Goal: Information Seeking & Learning: Learn about a topic

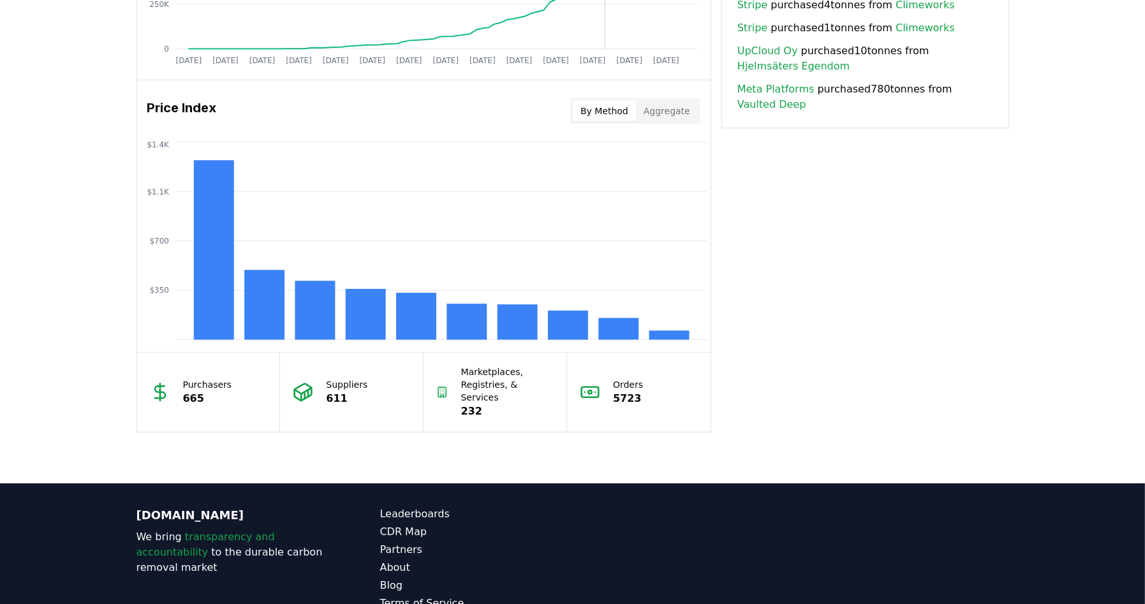
scroll to position [1021, 0]
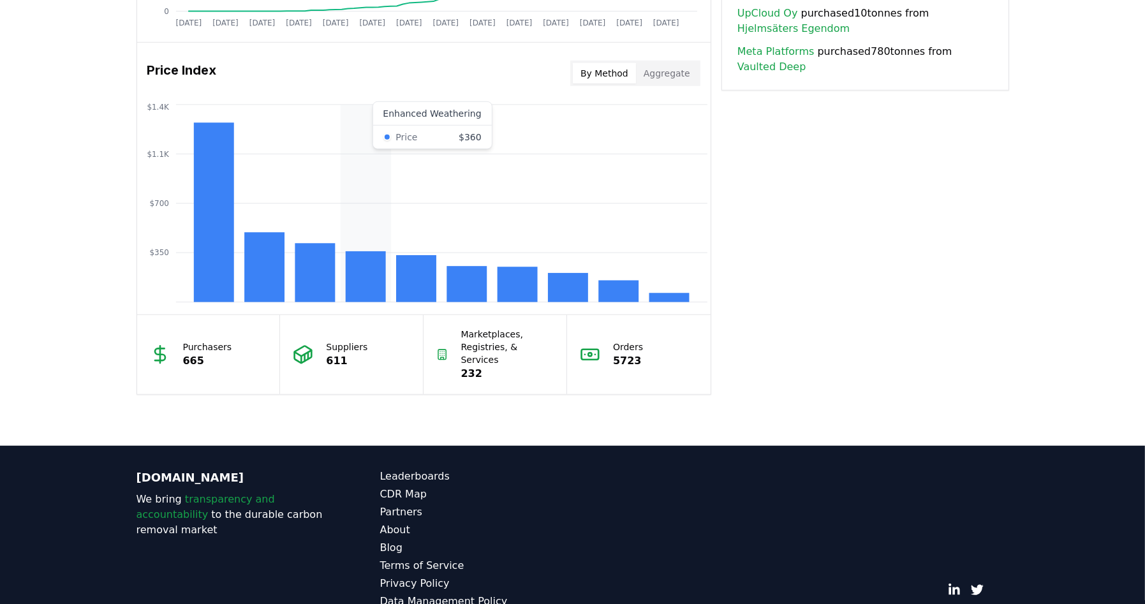
drag, startPoint x: 325, startPoint y: 267, endPoint x: 376, endPoint y: 272, distance: 50.6
click at [376, 272] on g at bounding box center [441, 211] width 496 height 179
click at [458, 279] on rect at bounding box center [466, 284] width 40 height 36
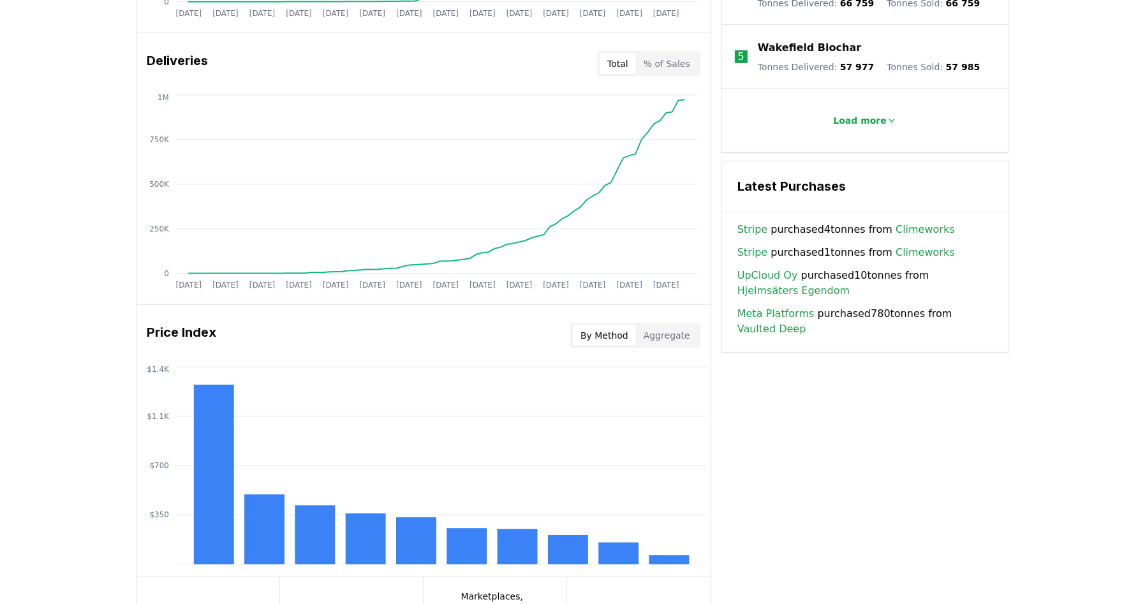
scroll to position [765, 0]
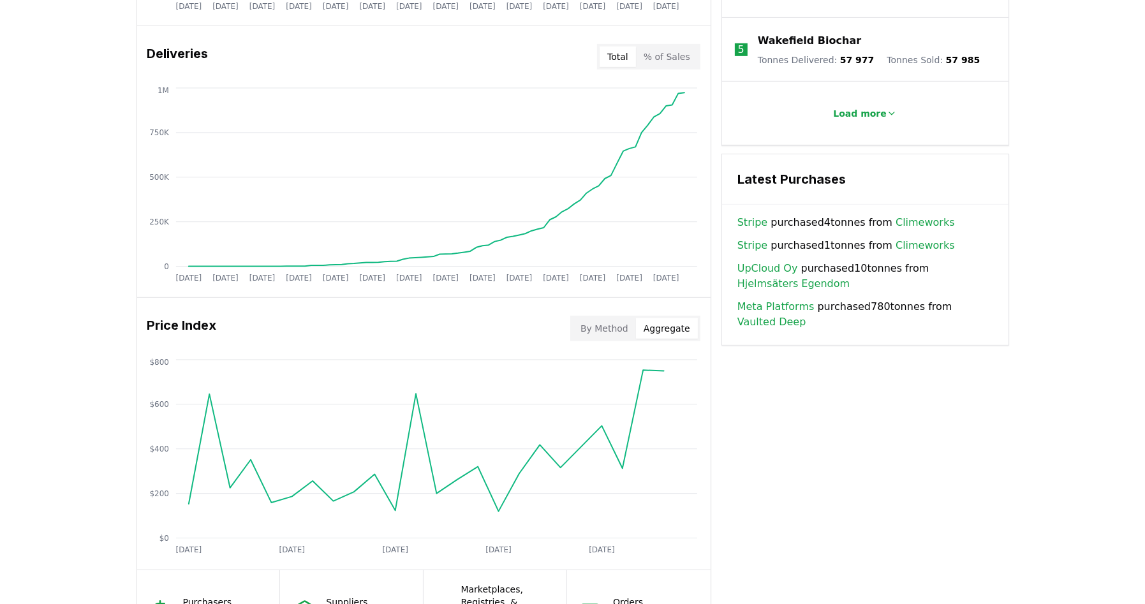
click at [658, 328] on button "Aggregate" at bounding box center [667, 328] width 62 height 20
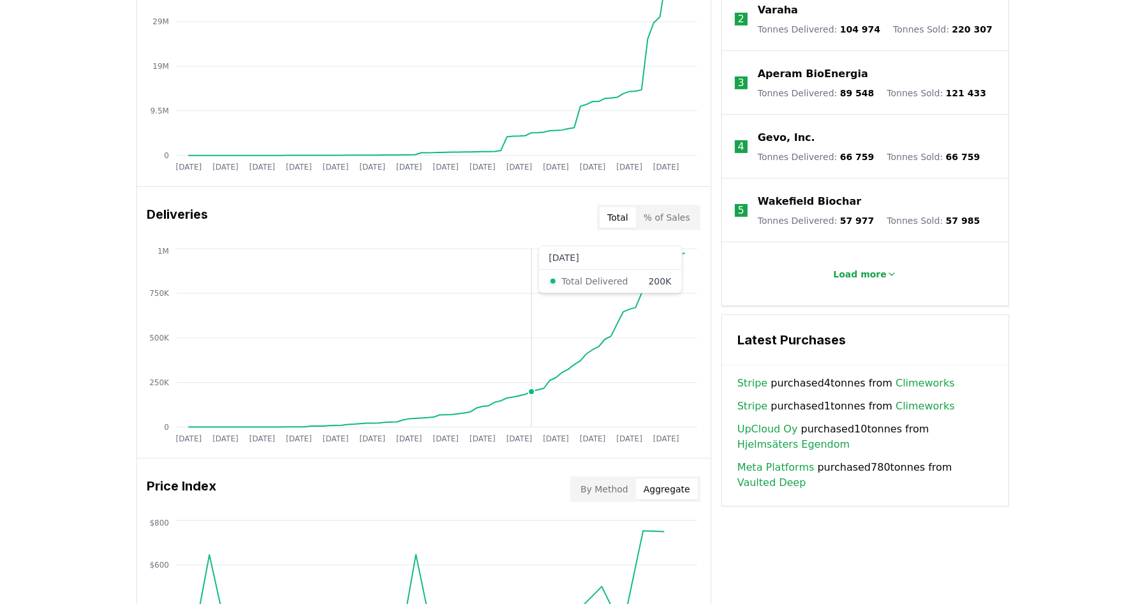
scroll to position [638, 0]
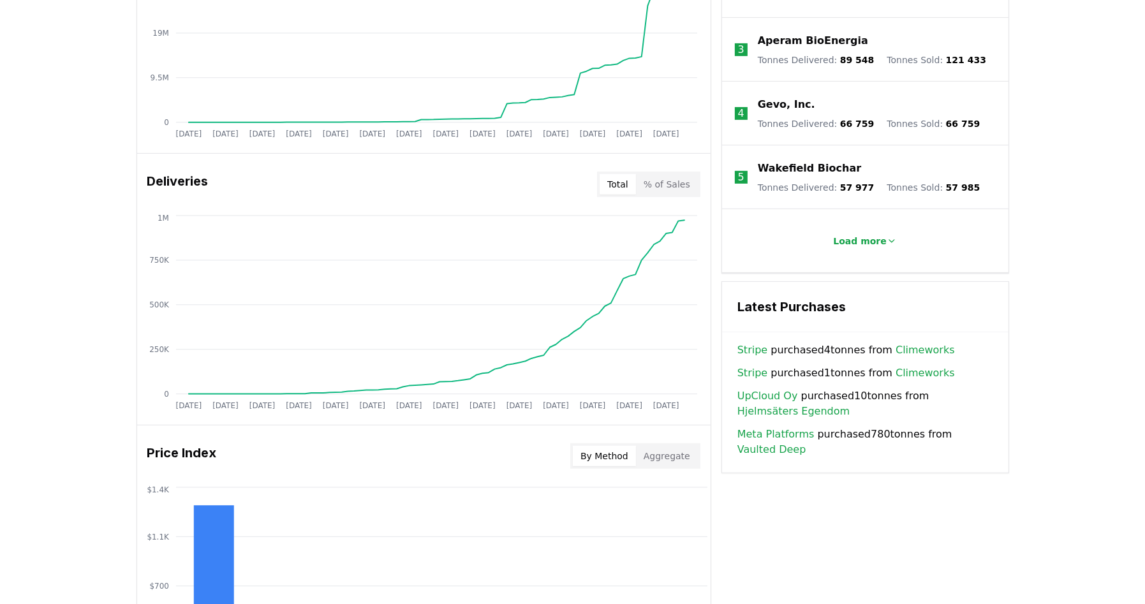
click at [604, 457] on button "By Method" at bounding box center [604, 456] width 63 height 20
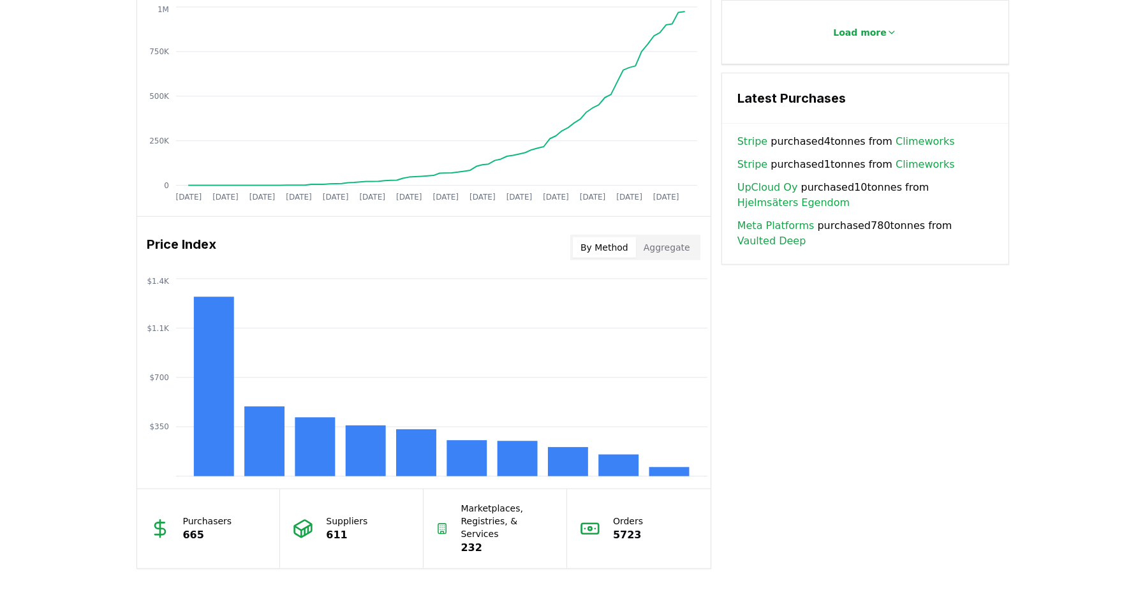
scroll to position [893, 0]
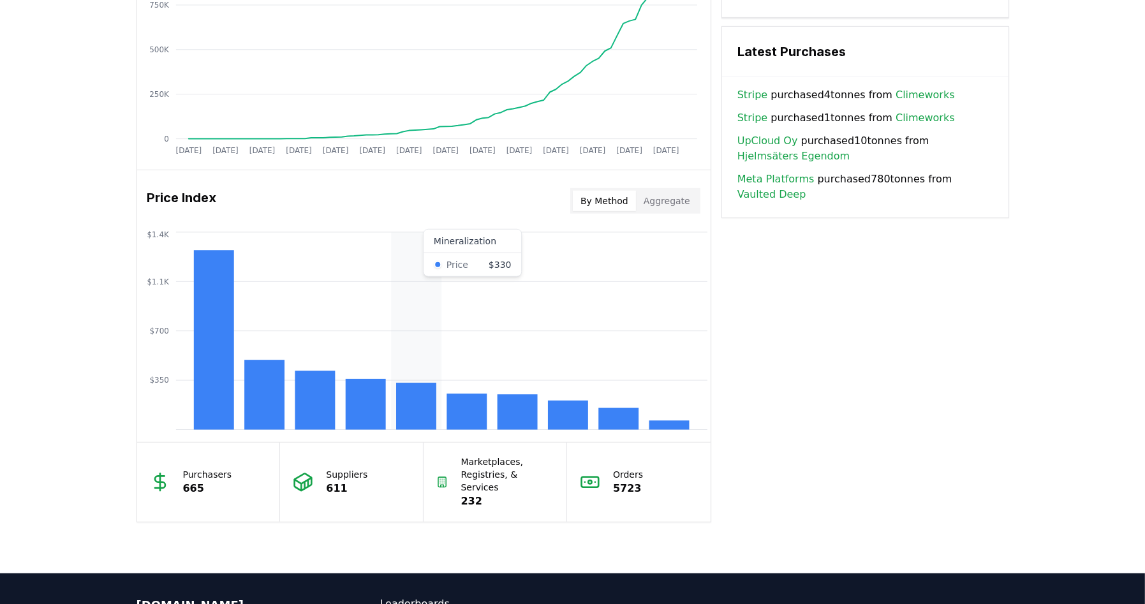
click at [421, 406] on rect at bounding box center [416, 406] width 40 height 47
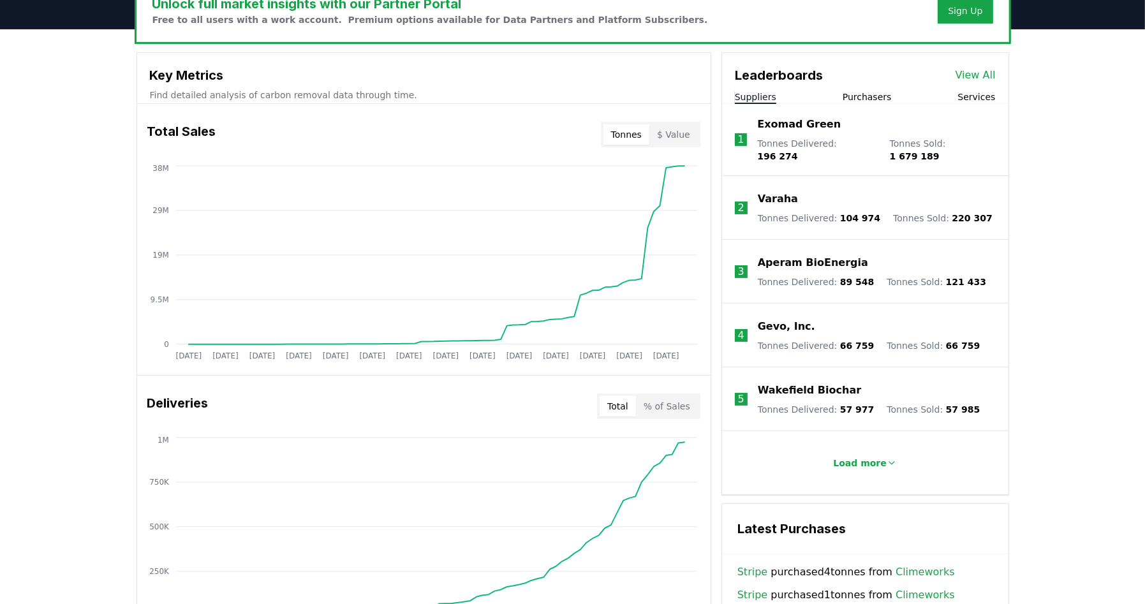
scroll to position [383, 0]
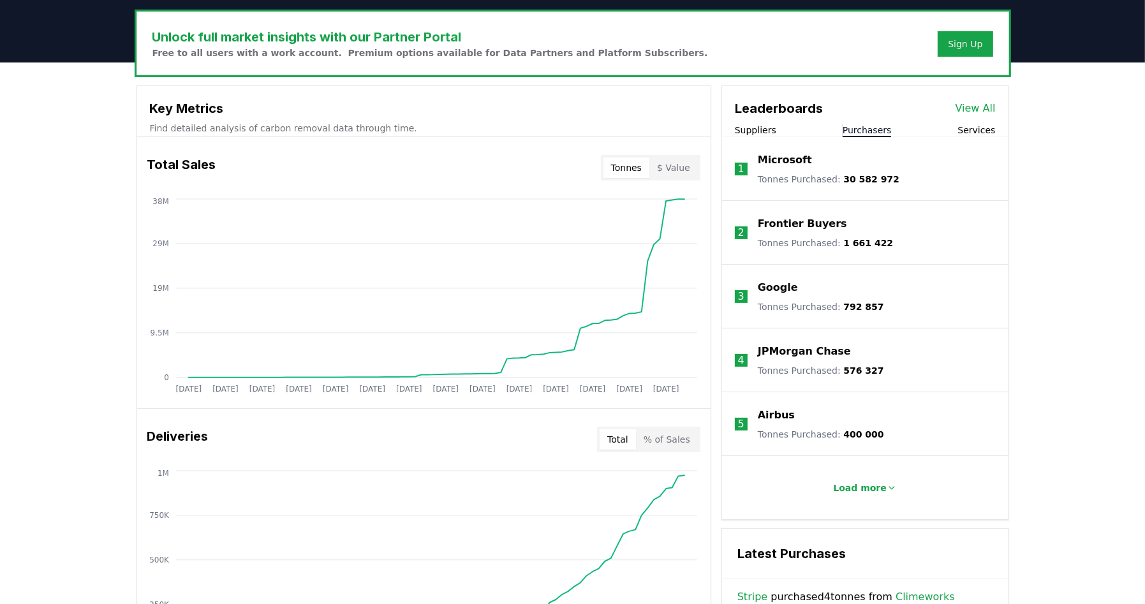
click at [875, 129] on button "Purchasers" at bounding box center [867, 130] width 49 height 13
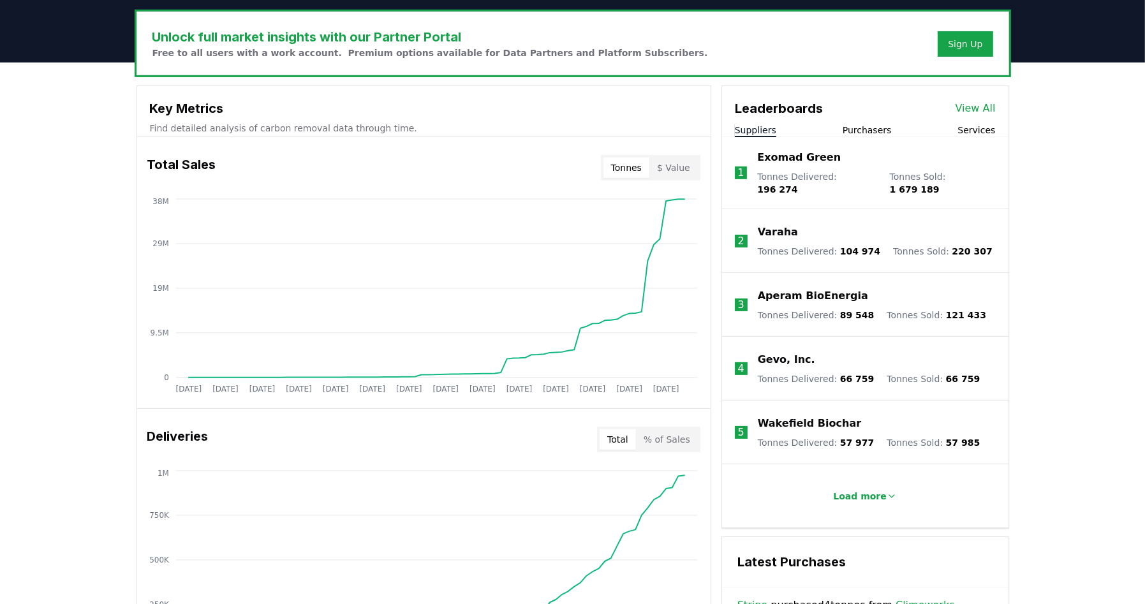
click at [758, 127] on button "Suppliers" at bounding box center [755, 130] width 41 height 13
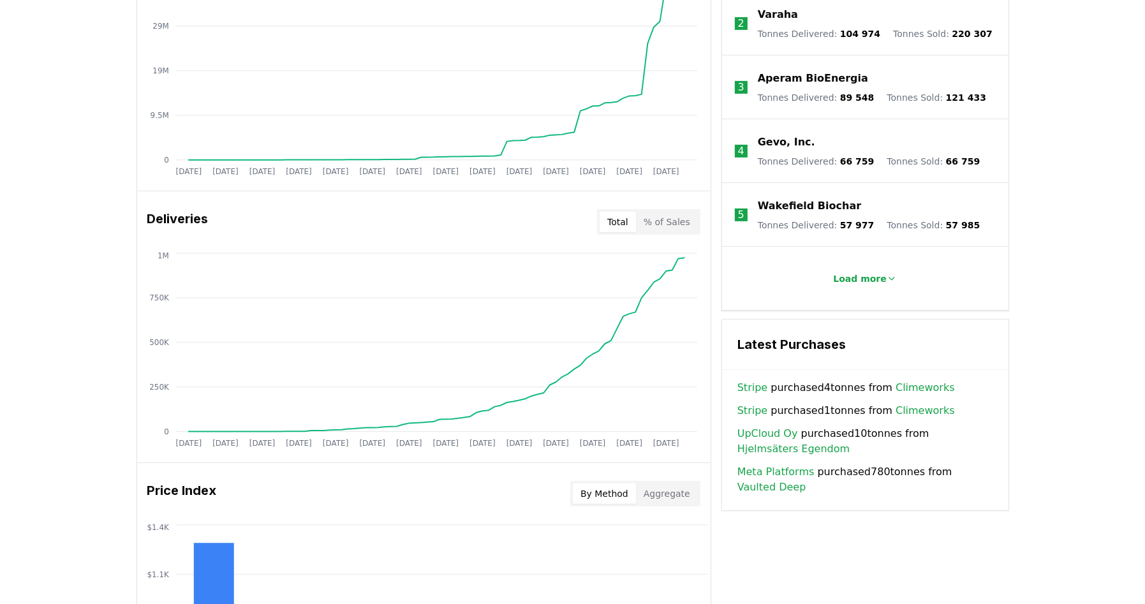
scroll to position [638, 0]
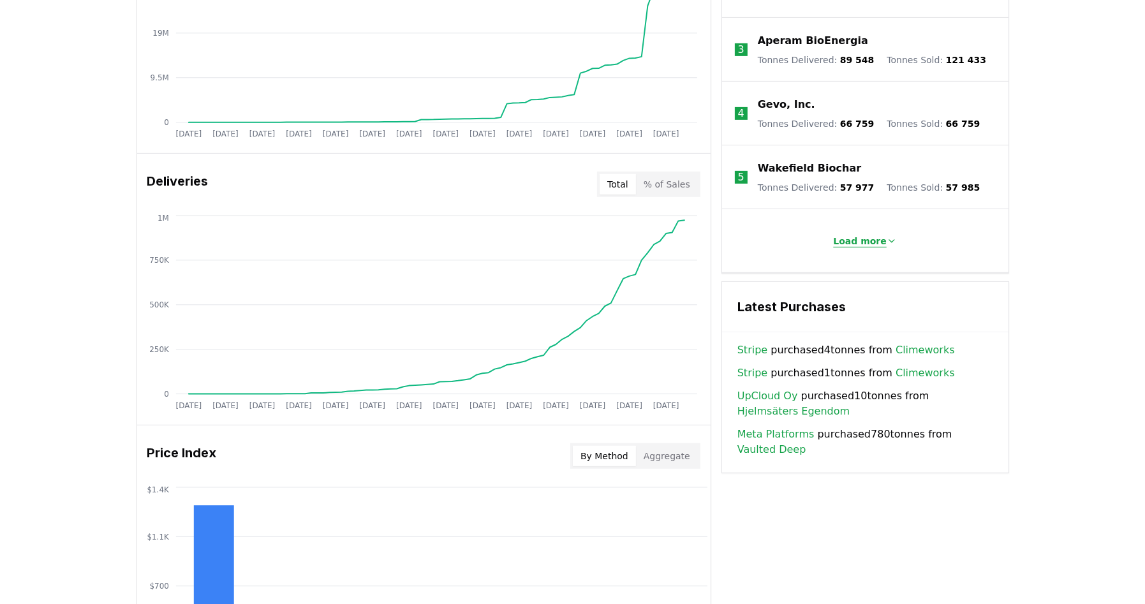
click at [867, 235] on p "Load more" at bounding box center [860, 241] width 54 height 13
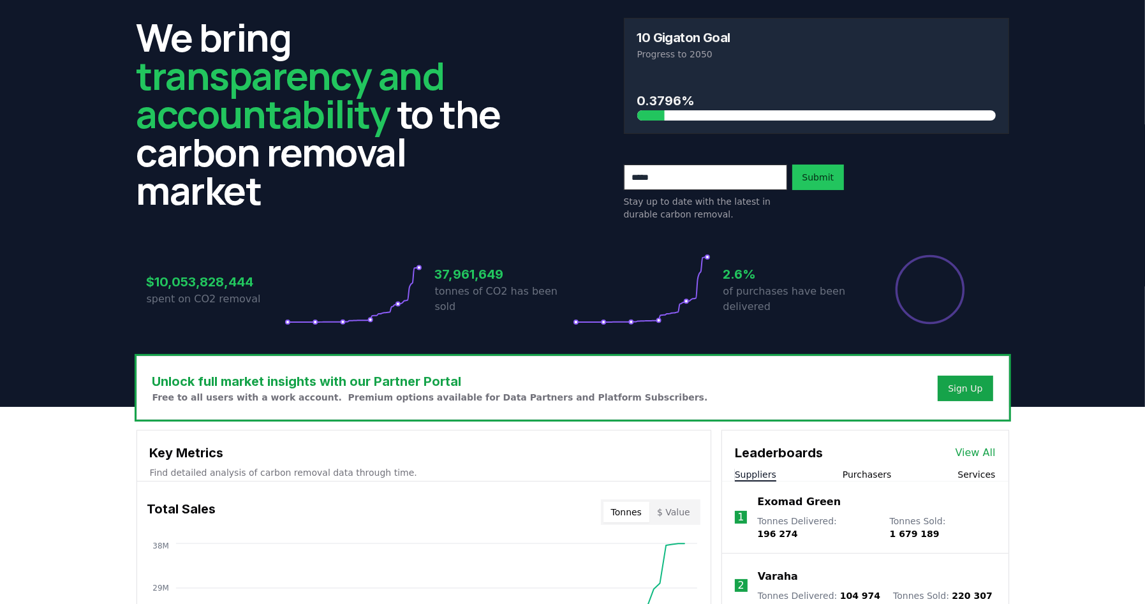
scroll to position [0, 0]
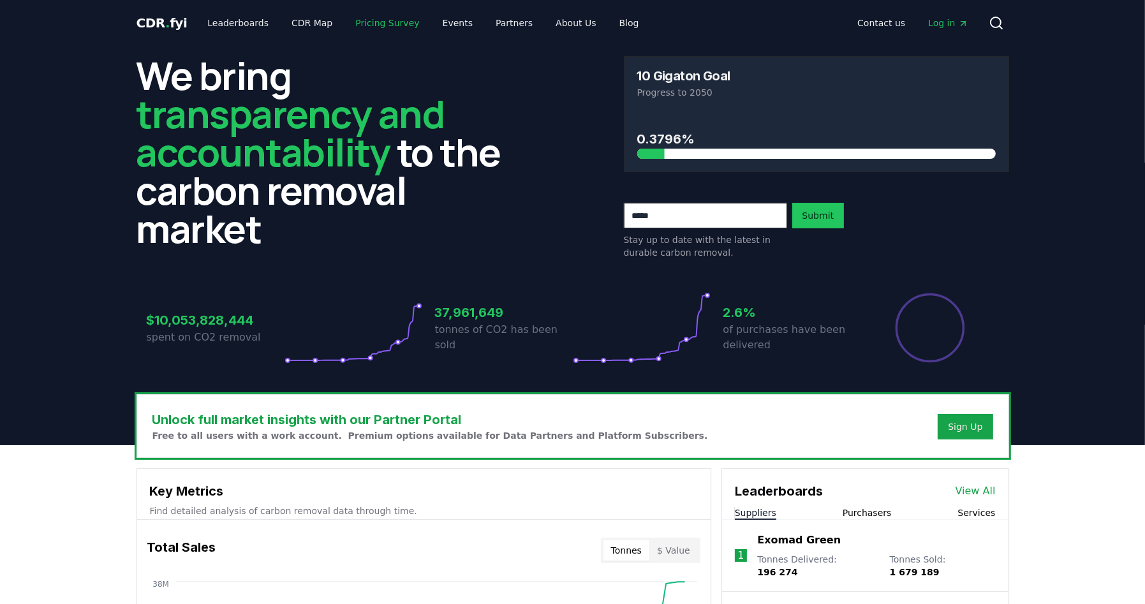
click at [380, 24] on link "Pricing Survey" at bounding box center [387, 22] width 84 height 23
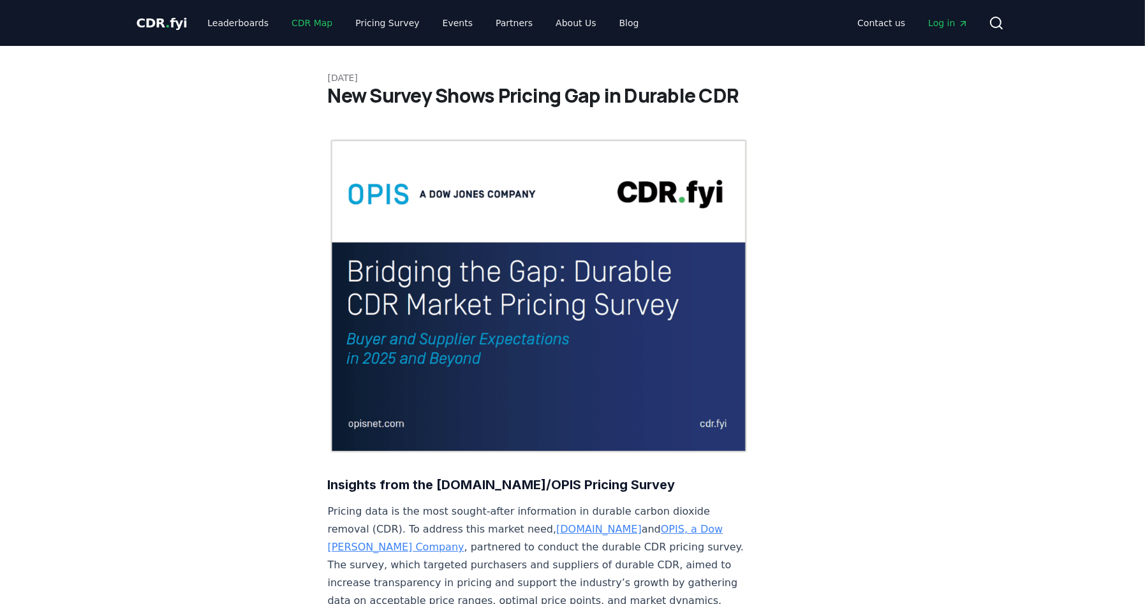
click at [299, 24] on link "CDR Map" at bounding box center [311, 22] width 61 height 23
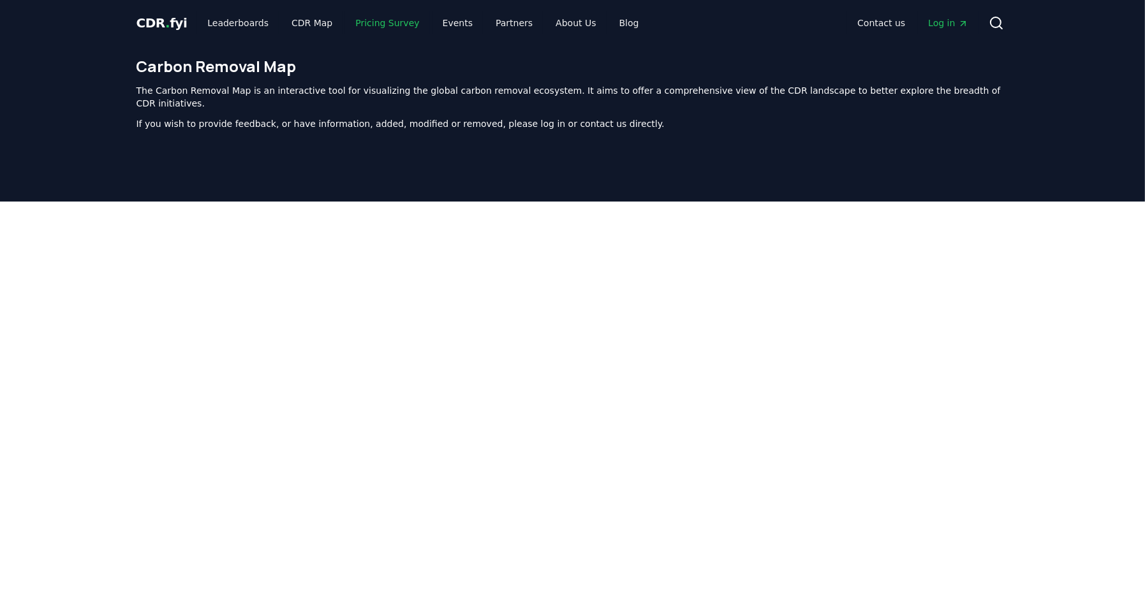
click at [366, 21] on link "Pricing Survey" at bounding box center [387, 22] width 84 height 23
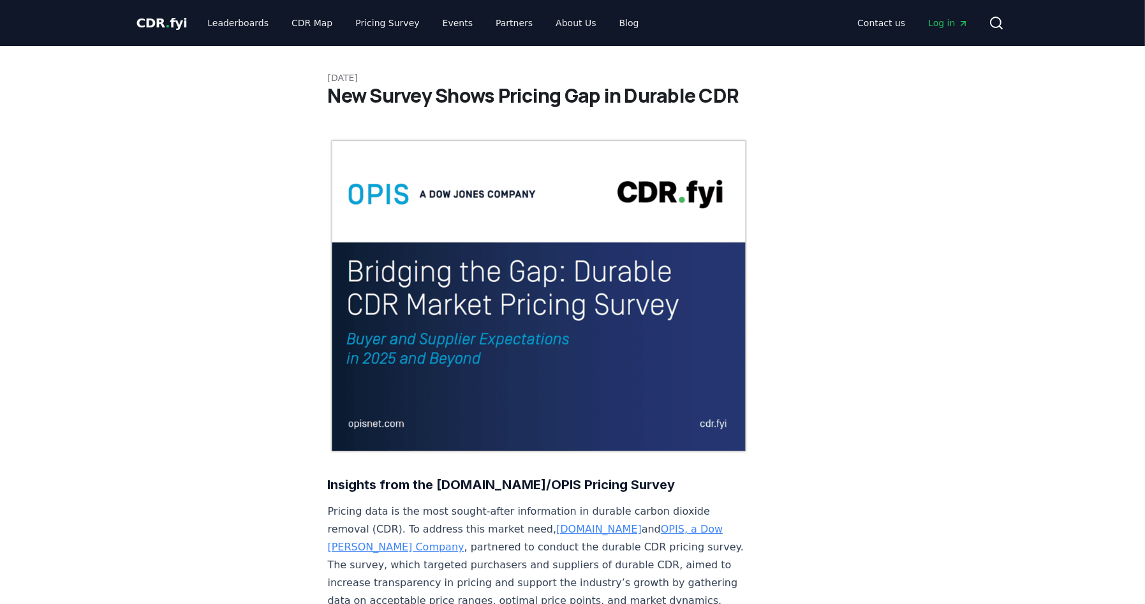
click at [455, 312] on img at bounding box center [539, 296] width 422 height 316
click at [556, 523] on link "[DOMAIN_NAME]" at bounding box center [598, 529] width 85 height 12
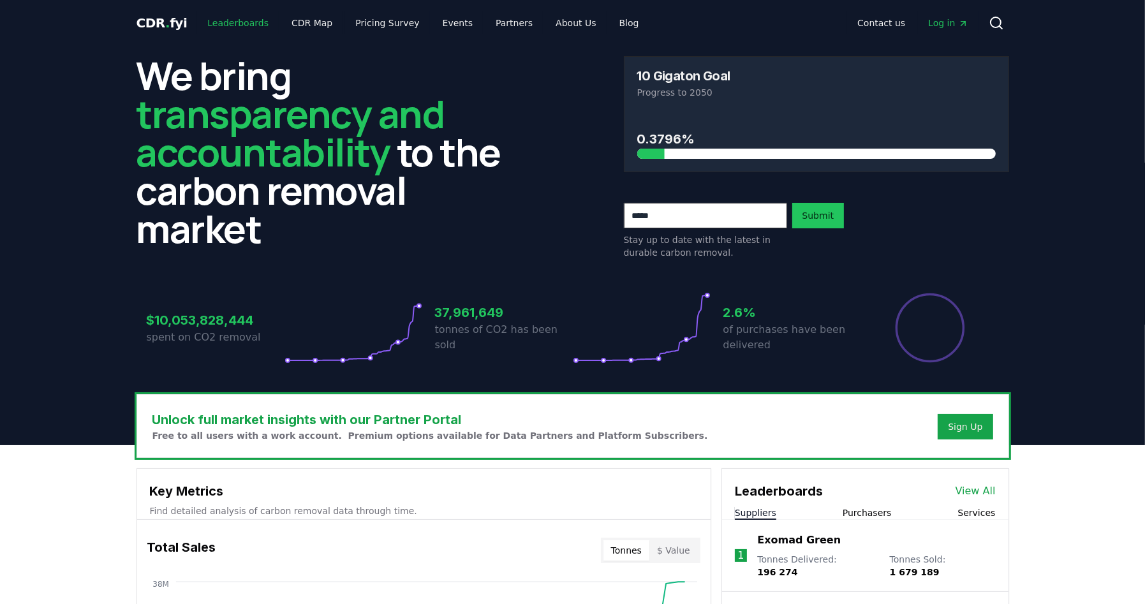
click at [232, 20] on link "Leaderboards" at bounding box center [238, 22] width 82 height 23
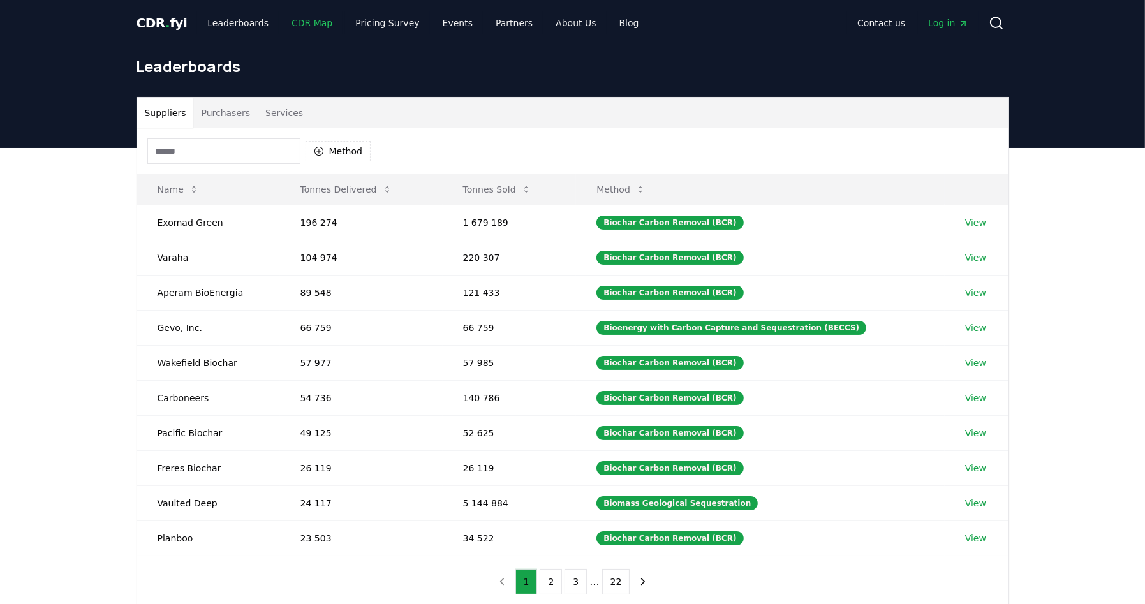
click at [309, 25] on link "CDR Map" at bounding box center [311, 22] width 61 height 23
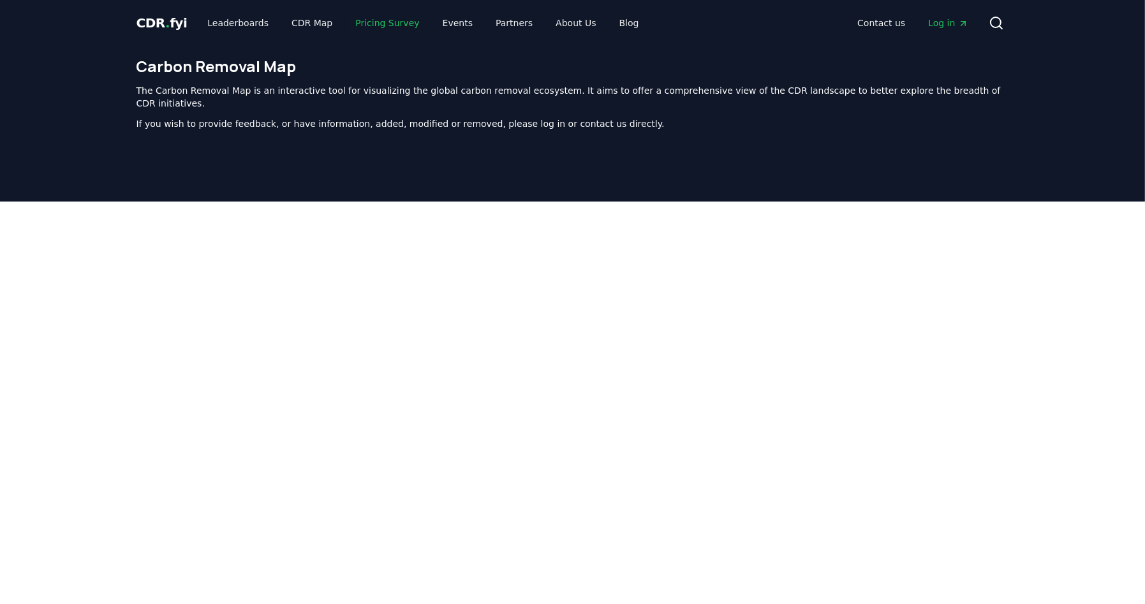
click at [357, 25] on link "Pricing Survey" at bounding box center [387, 22] width 84 height 23
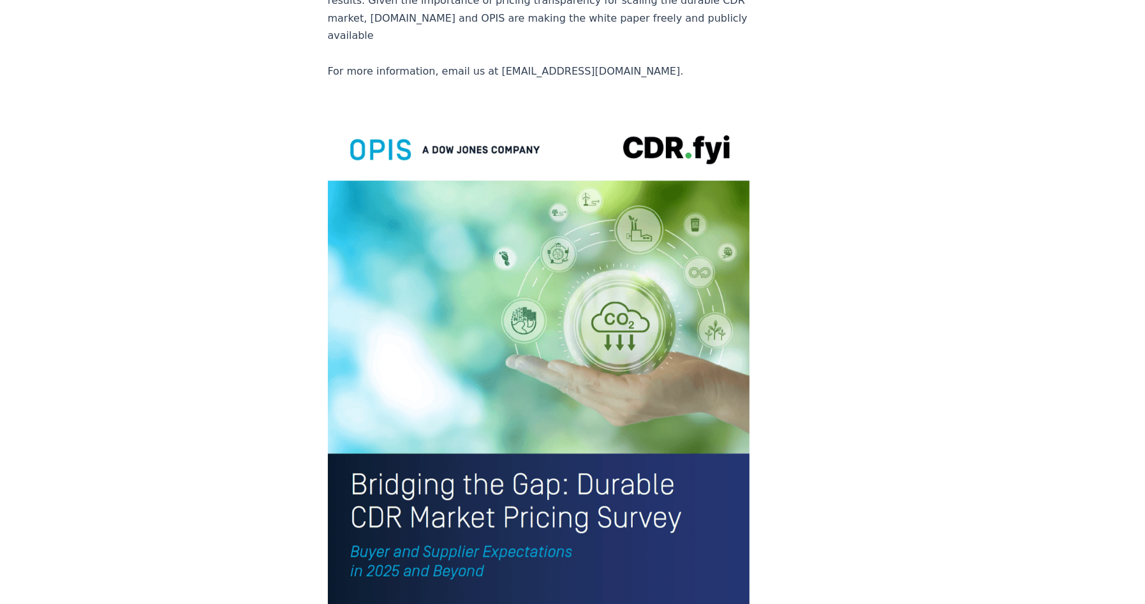
scroll to position [2712, 0]
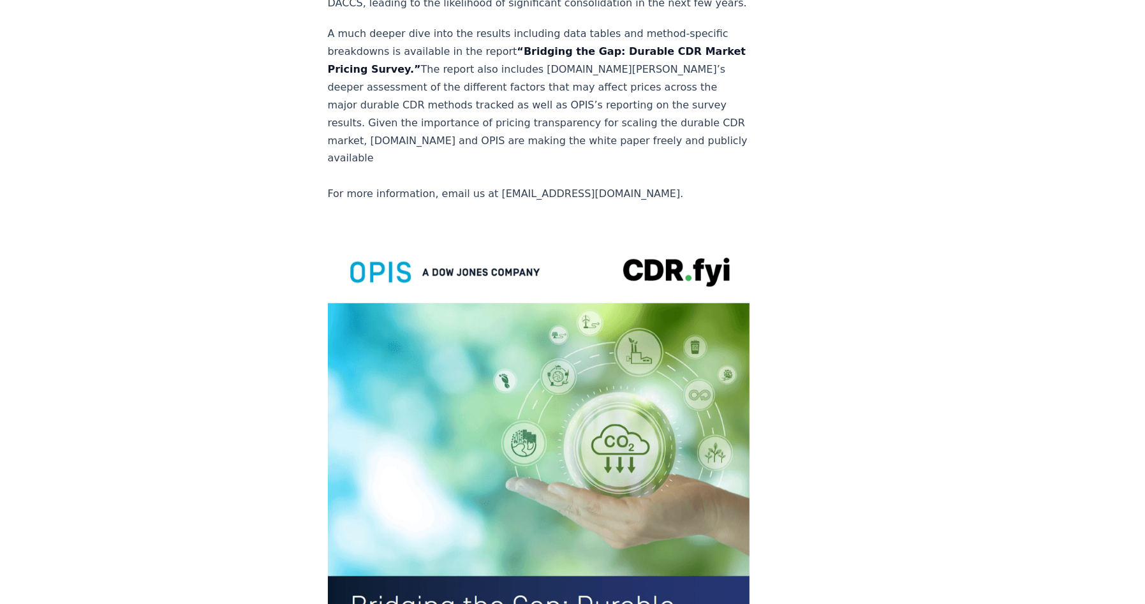
click at [520, 246] on img at bounding box center [539, 509] width 422 height 550
click at [430, 298] on img at bounding box center [539, 509] width 422 height 550
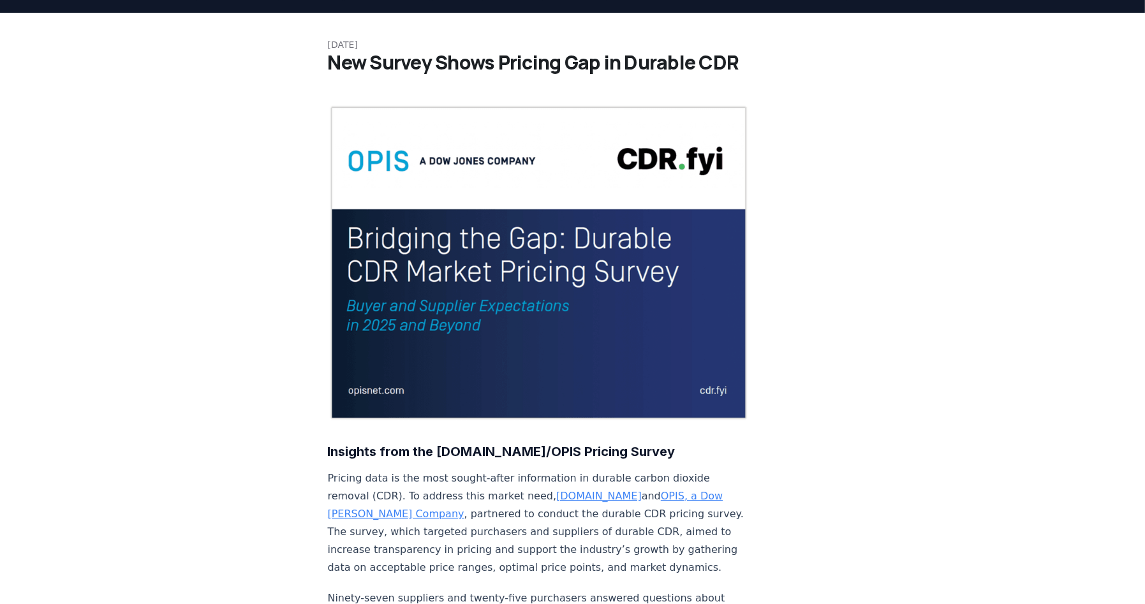
scroll to position [0, 0]
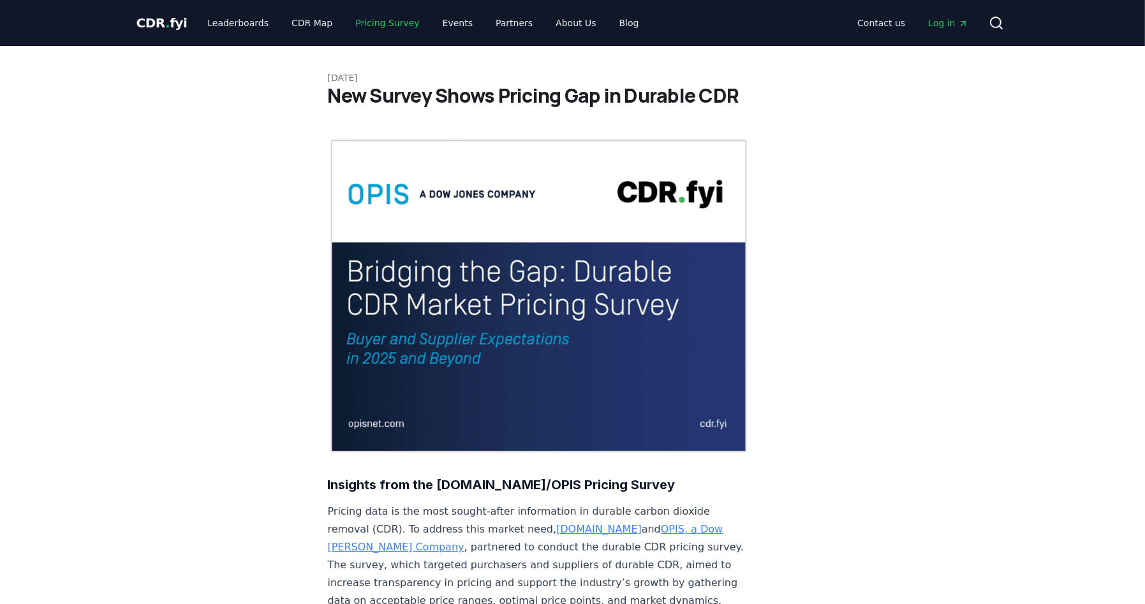
click at [368, 21] on link "Pricing Survey" at bounding box center [387, 22] width 84 height 23
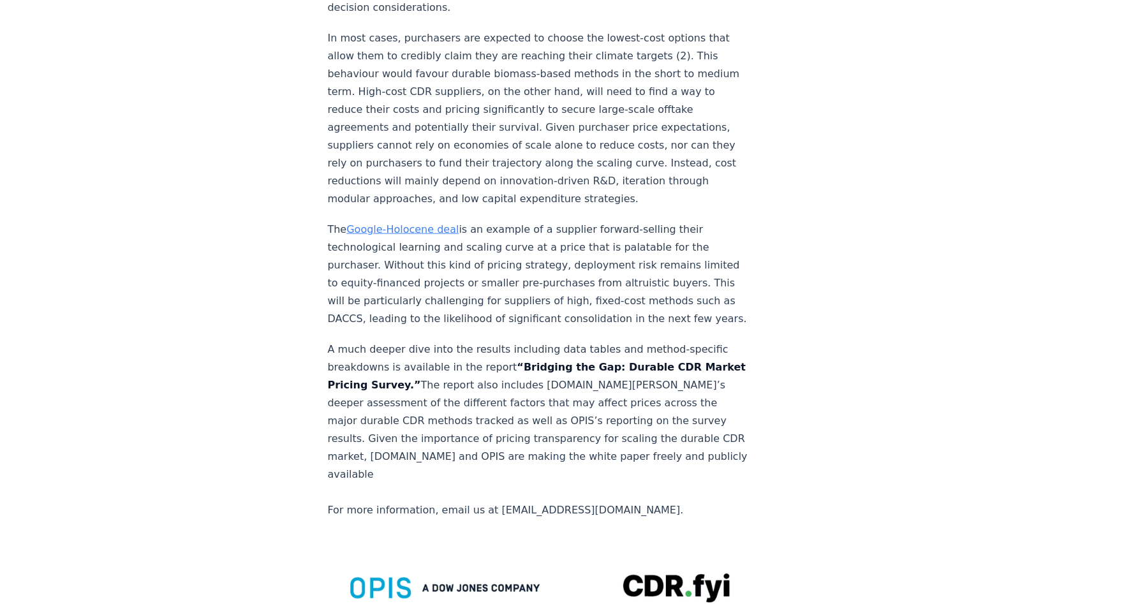
scroll to position [2424, 0]
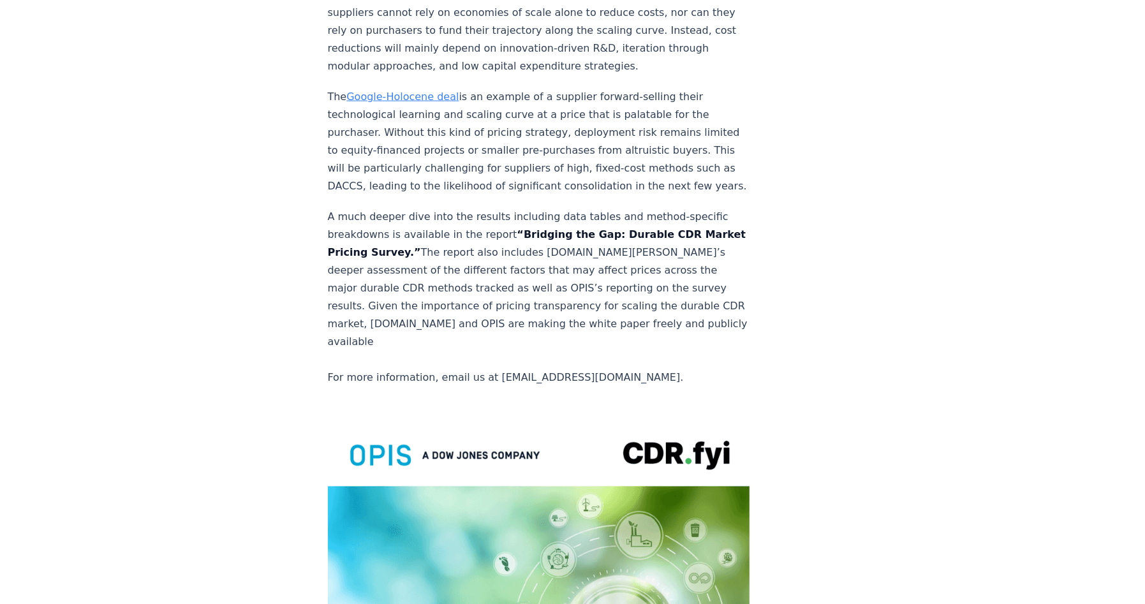
click at [541, 228] on strong "“Bridging the Gap: Durable CDR Market Pricing Survey.”" at bounding box center [537, 243] width 418 height 30
drag, startPoint x: 506, startPoint y: 39, endPoint x: 436, endPoint y: 59, distance: 72.9
click at [436, 228] on strong "“Bridging the Gap: Durable CDR Market Pricing Survey.”" at bounding box center [537, 243] width 418 height 30
copy strong "Bridging the Gap: Durable CDR Market Pricing Survey"
